Goal: Transaction & Acquisition: Purchase product/service

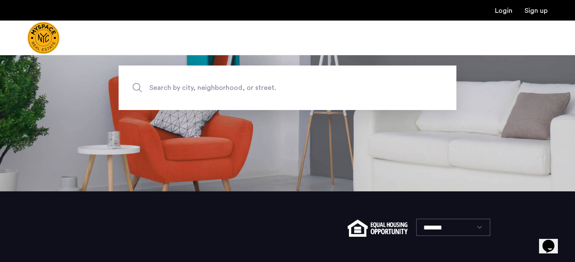
scroll to position [79, 0]
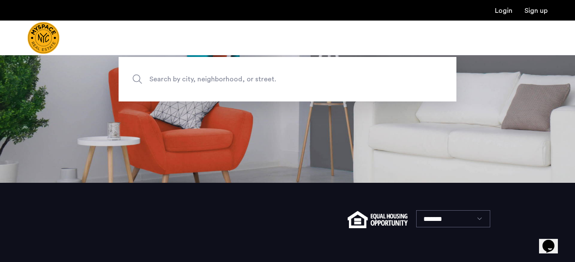
click at [302, 78] on span "Search by city, neighborhood, or street." at bounding box center [267, 80] width 236 height 12
click at [302, 78] on input "Search by city, neighborhood, or street." at bounding box center [288, 79] width 338 height 45
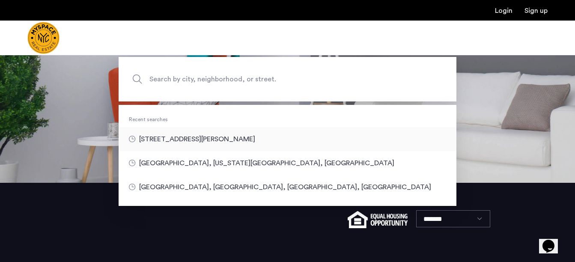
type input "**********"
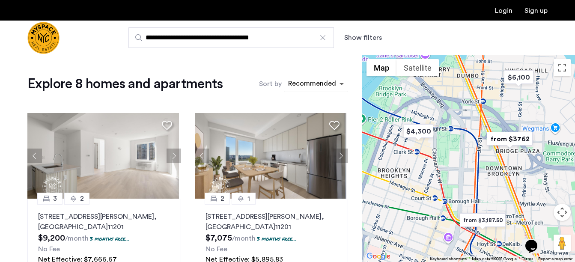
click at [342, 84] on span "sort-apartment" at bounding box center [342, 84] width 11 height 10
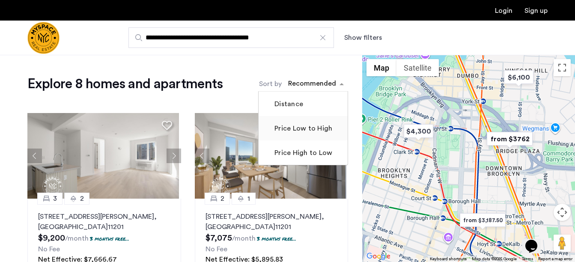
click at [322, 132] on label "Price Low to High" at bounding box center [302, 128] width 59 height 10
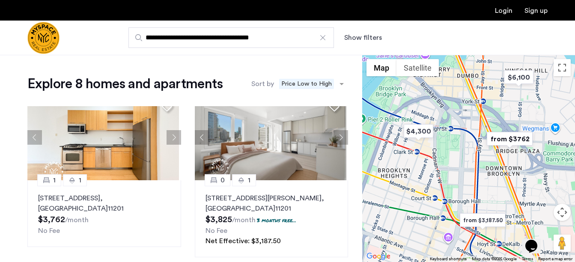
scroll to position [17, 0]
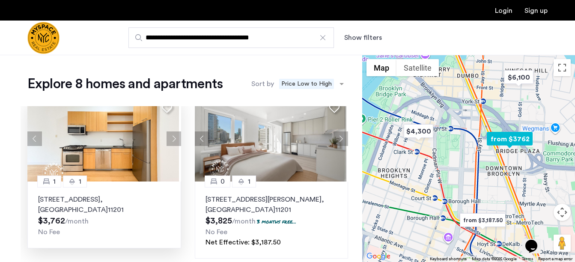
click at [170, 137] on button "Next apartment" at bounding box center [174, 138] width 15 height 15
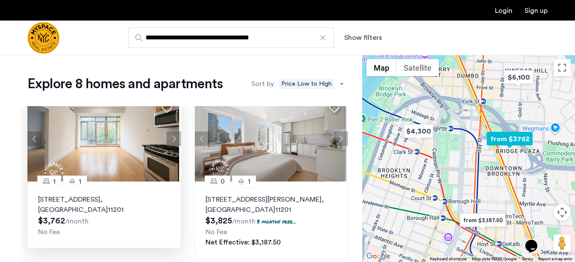
click at [167, 137] on button "Next apartment" at bounding box center [174, 138] width 15 height 15
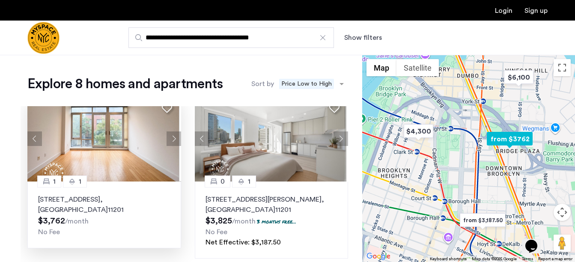
click at [171, 137] on button "Next apartment" at bounding box center [174, 138] width 15 height 15
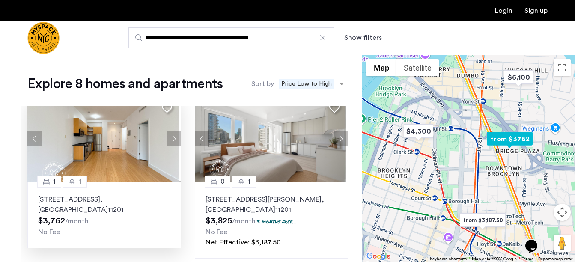
click at [171, 137] on button "Next apartment" at bounding box center [174, 138] width 15 height 15
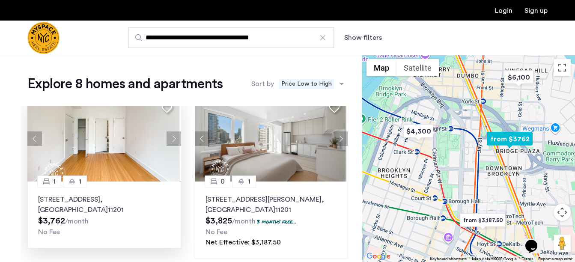
click at [171, 137] on button "Next apartment" at bounding box center [174, 138] width 15 height 15
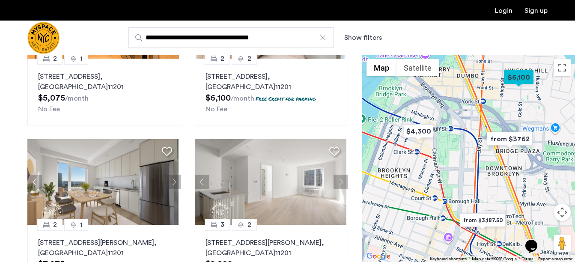
scroll to position [0, 0]
